Goal: Check status: Check status

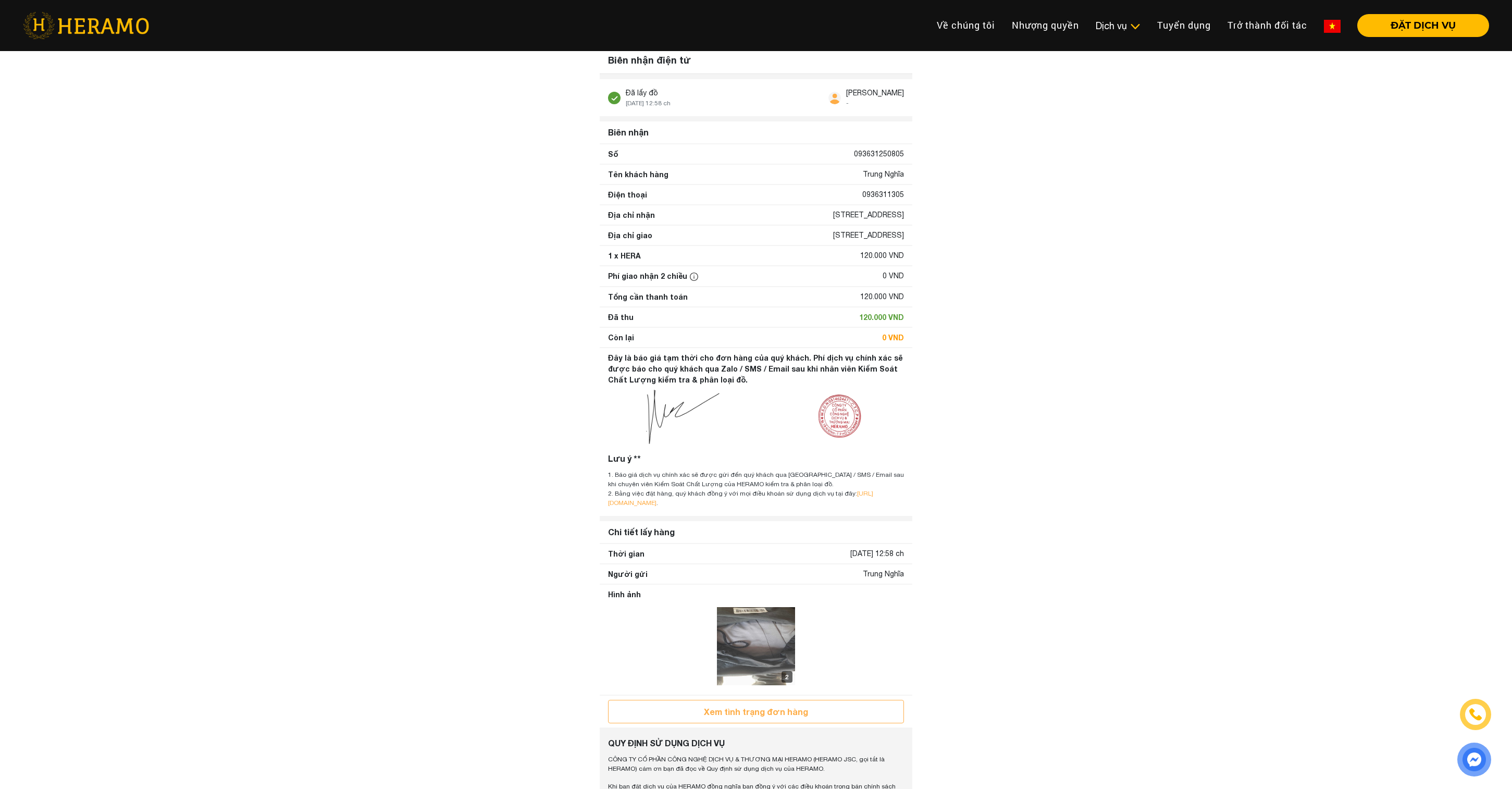
scroll to position [16, 0]
drag, startPoint x: 724, startPoint y: 209, endPoint x: 904, endPoint y: 216, distance: 180.1
click at [905, 217] on div "Địa chỉ nhận 107/16 Tân Thành , Phường 12, Quận 5, Hồ Chí Minh" at bounding box center [756, 215] width 313 height 19
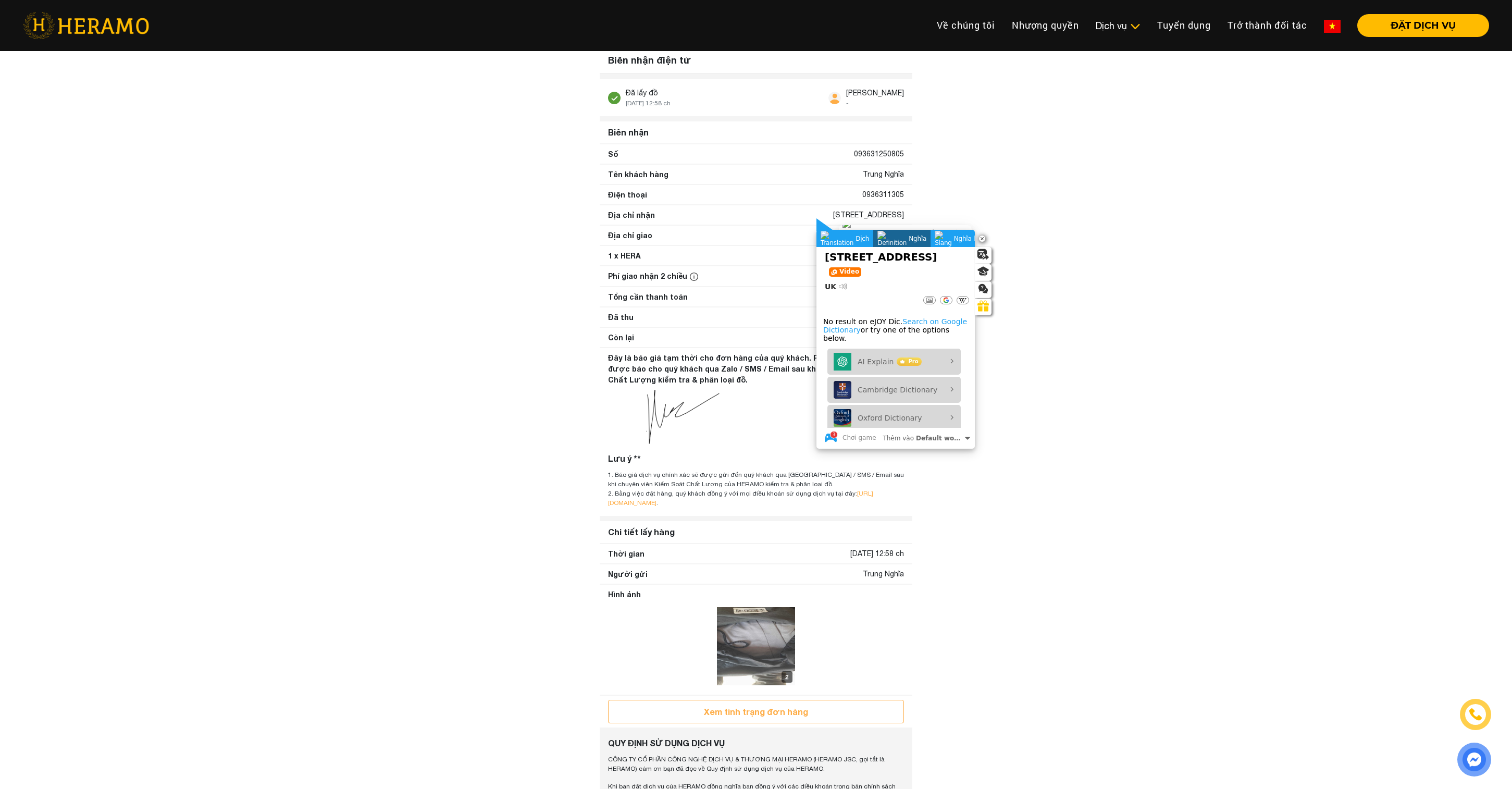
copy div "[STREET_ADDRESS]"
